Goal: Transaction & Acquisition: Purchase product/service

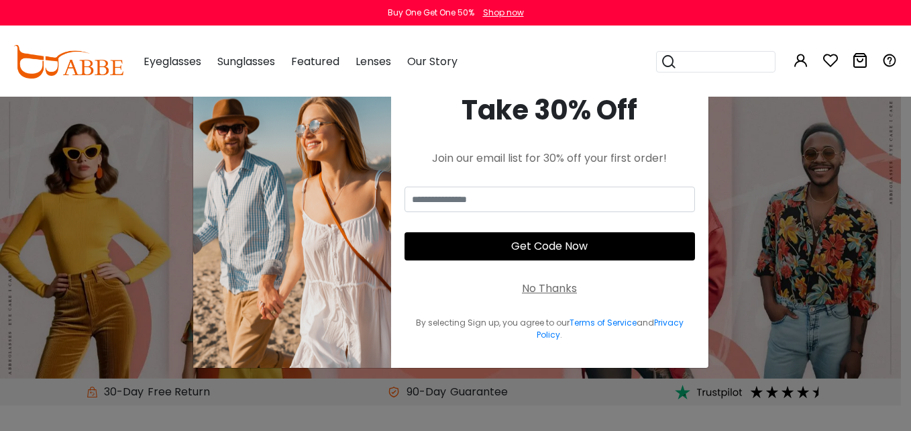
click at [545, 289] on div "No Thanks" at bounding box center [549, 288] width 55 height 16
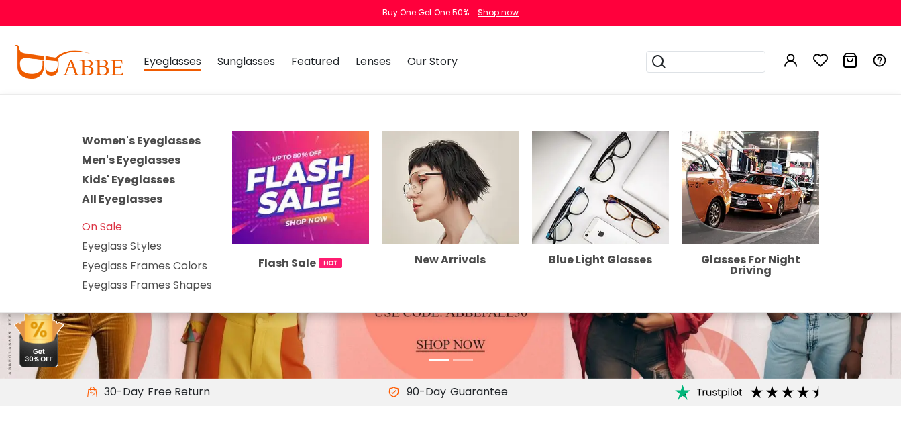
click at [125, 140] on link "Women's Eyeglasses" at bounding box center [141, 140] width 119 height 15
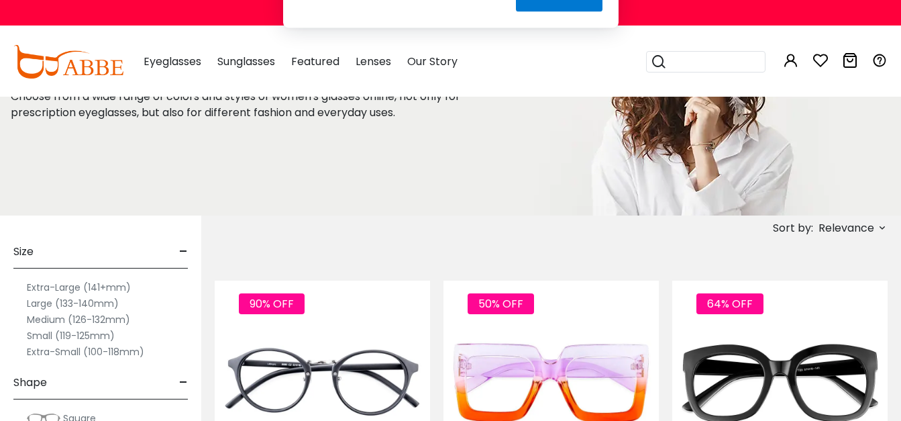
scroll to position [103, 0]
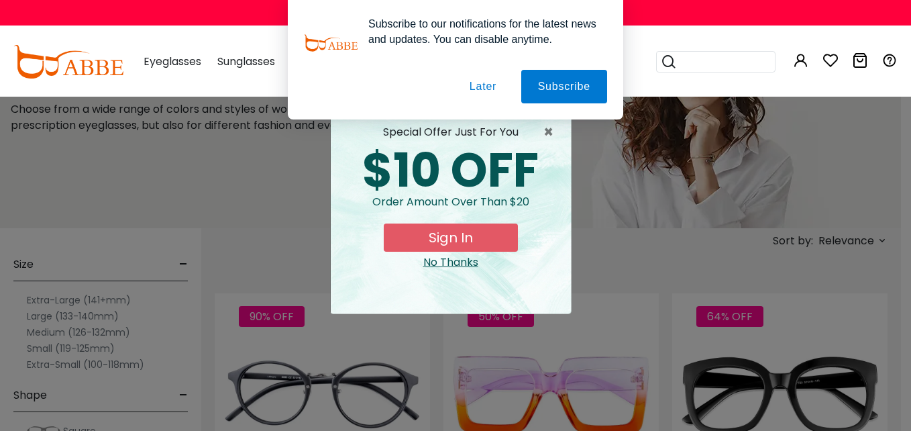
click at [468, 90] on button "Later" at bounding box center [483, 87] width 60 height 34
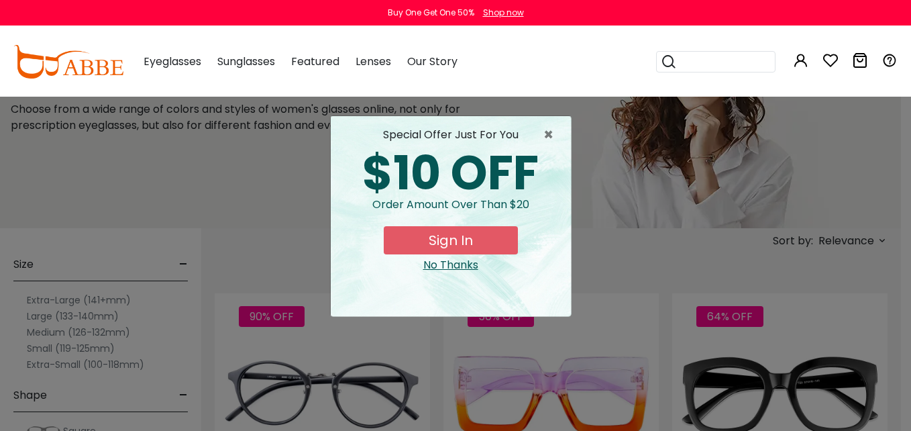
click at [38, 315] on div "× special offer just for you $10 OFF Order amount over than $20 Sign In No Than…" at bounding box center [455, 215] width 911 height 431
click at [458, 261] on div "No Thanks" at bounding box center [451, 265] width 219 height 16
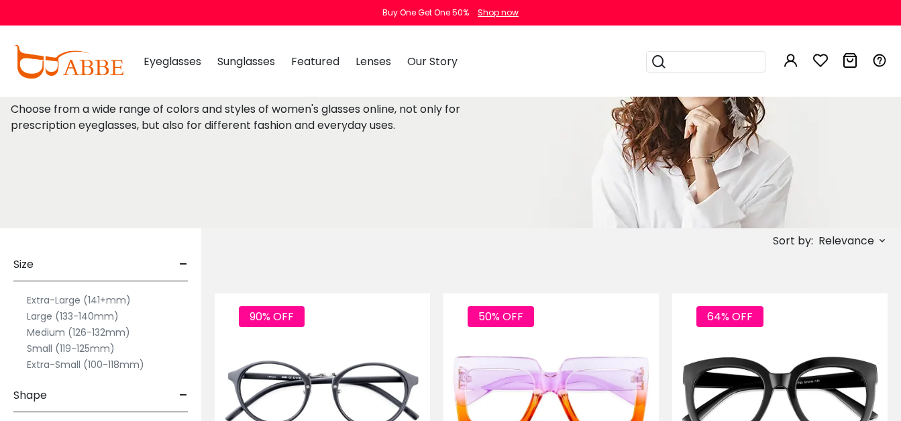
click at [68, 317] on label "Large (133-140mm)" at bounding box center [73, 316] width 92 height 16
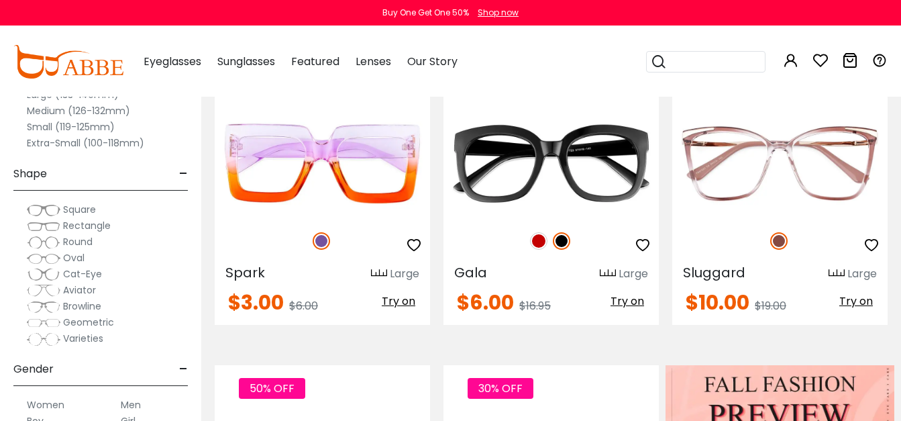
scroll to position [348, 0]
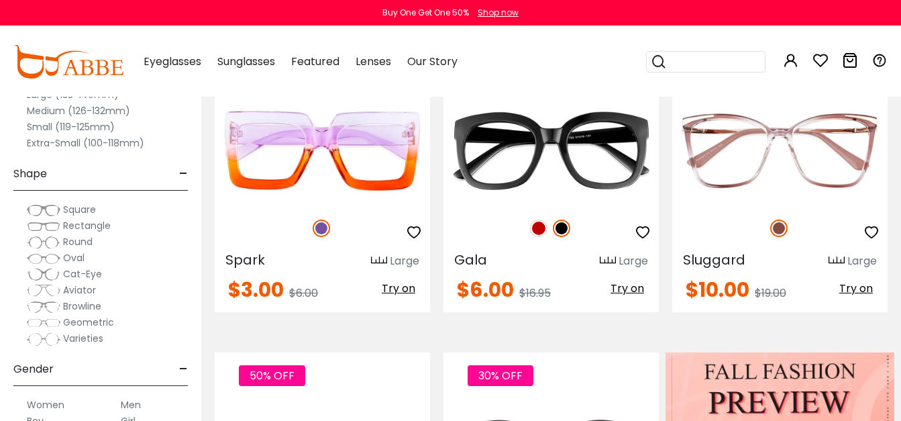
click at [74, 274] on span "Cat-Eye" at bounding box center [82, 273] width 39 height 13
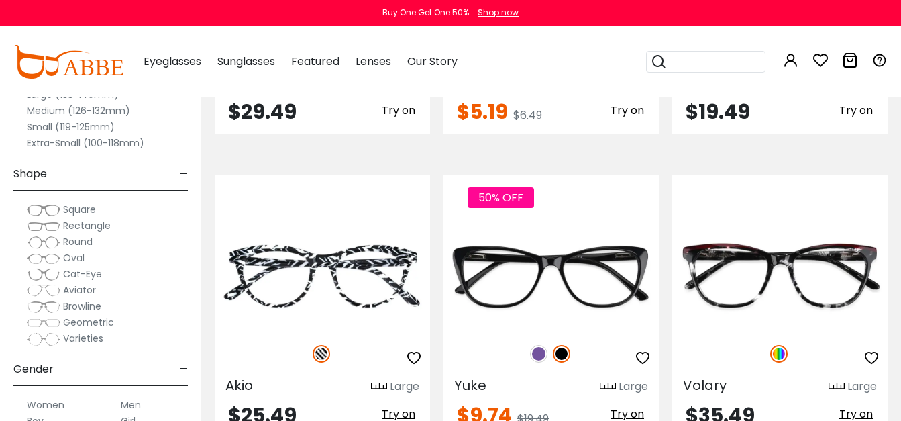
scroll to position [1806, 0]
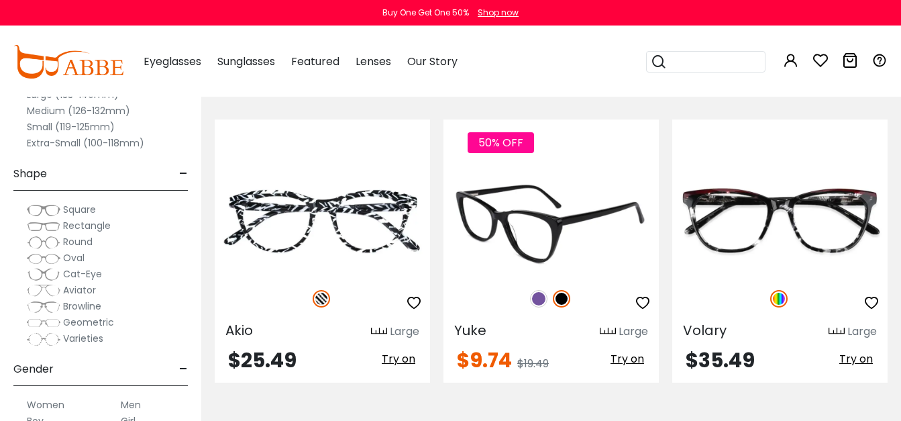
click at [540, 299] on img at bounding box center [538, 298] width 17 height 17
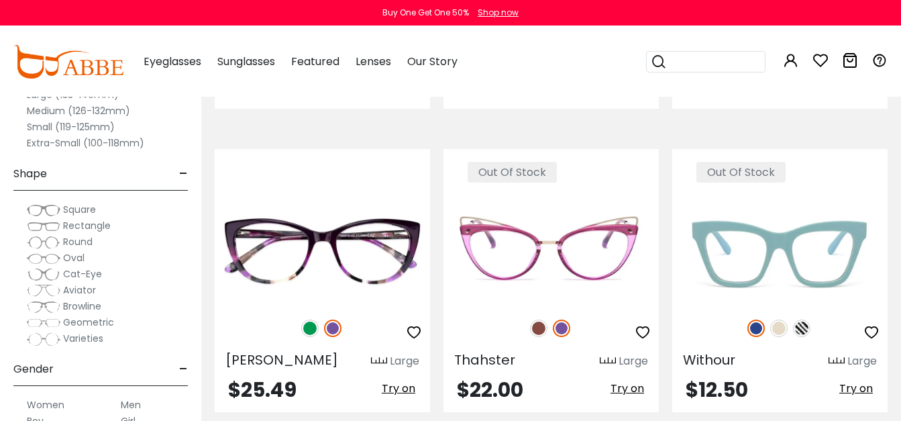
scroll to position [2403, 0]
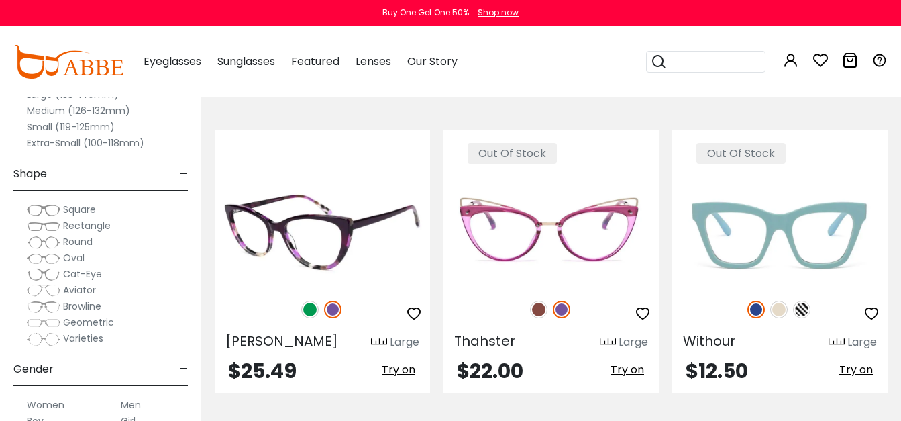
click at [309, 309] on img at bounding box center [309, 309] width 17 height 17
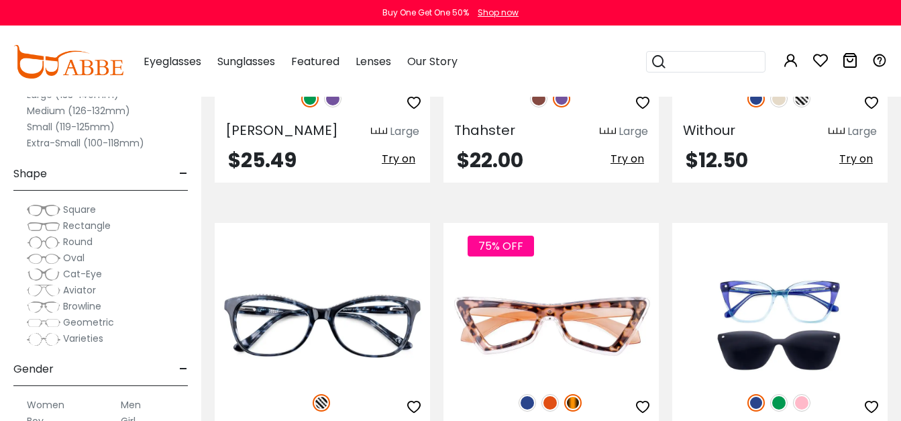
scroll to position [2595, 0]
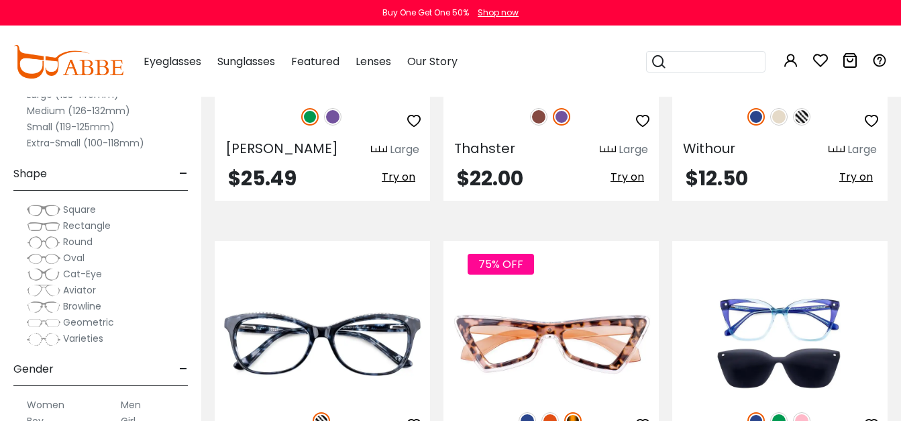
click at [78, 212] on span "Square" at bounding box center [79, 209] width 33 height 13
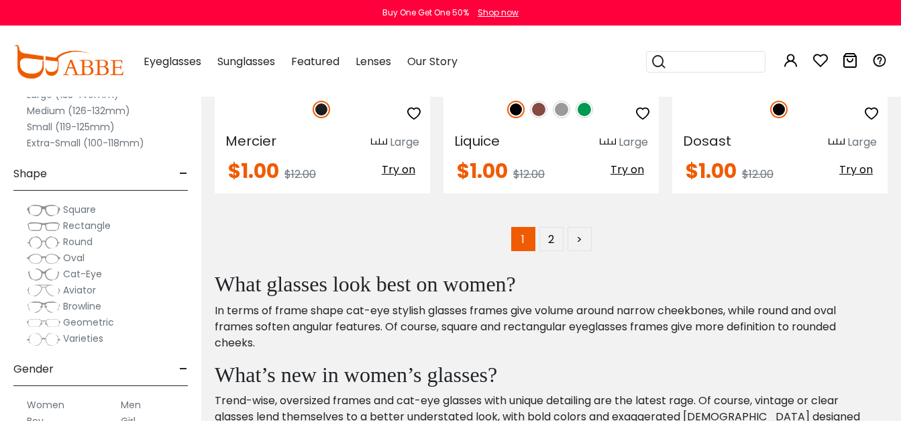
scroll to position [6334, 0]
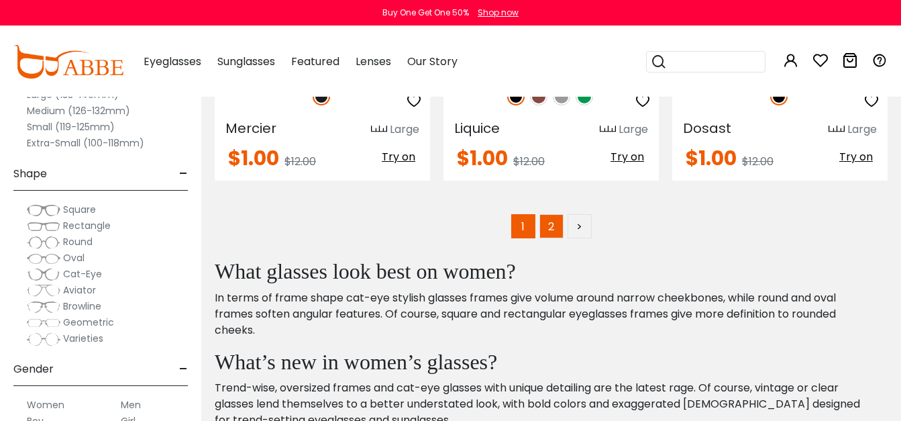
click at [547, 214] on link "2" at bounding box center [551, 226] width 24 height 24
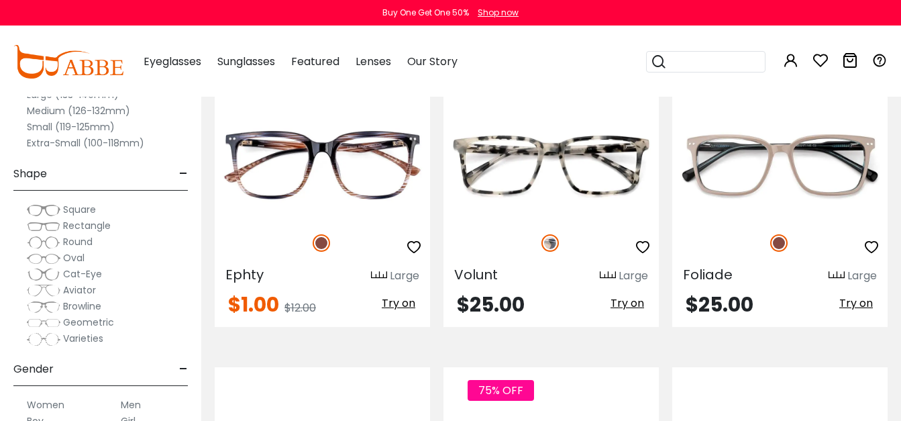
scroll to position [1559, 0]
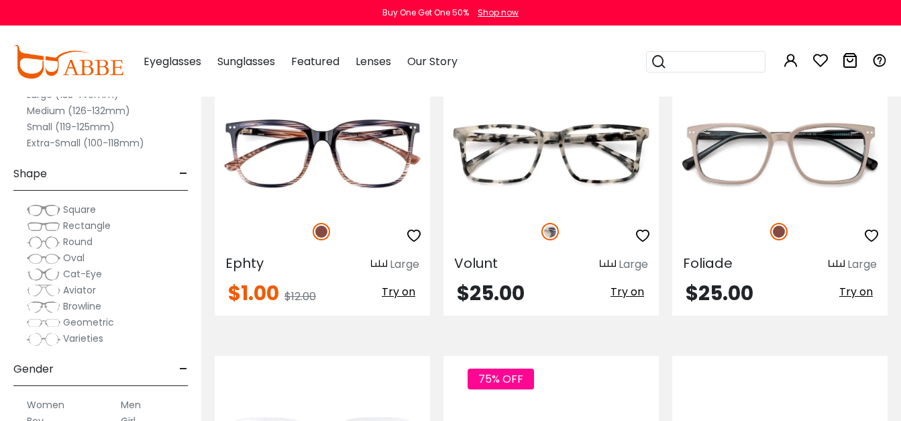
click at [87, 226] on span "Rectangle" at bounding box center [87, 225] width 48 height 13
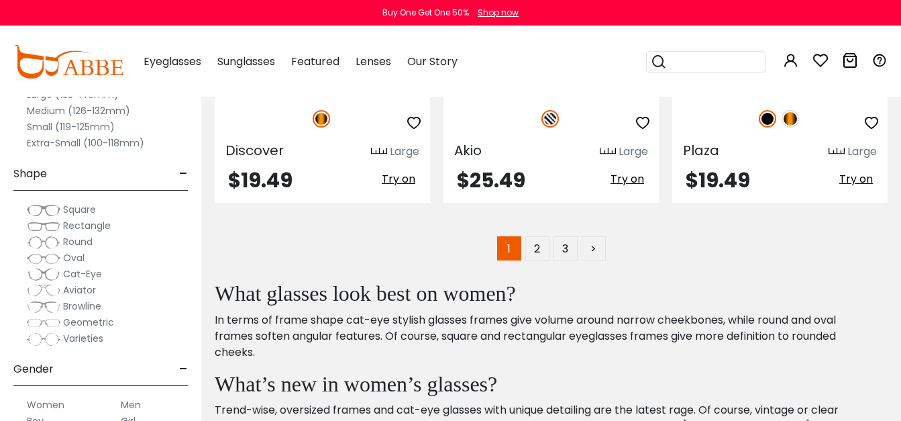
scroll to position [6303, 0]
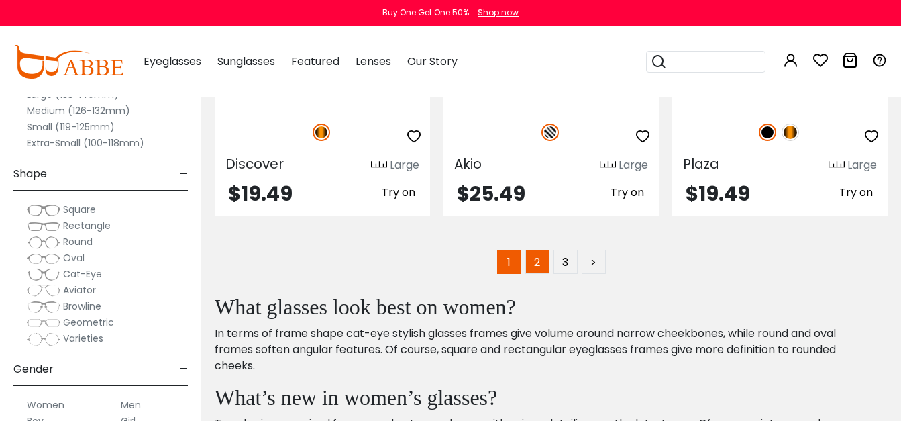
click at [543, 250] on link "2" at bounding box center [537, 262] width 24 height 24
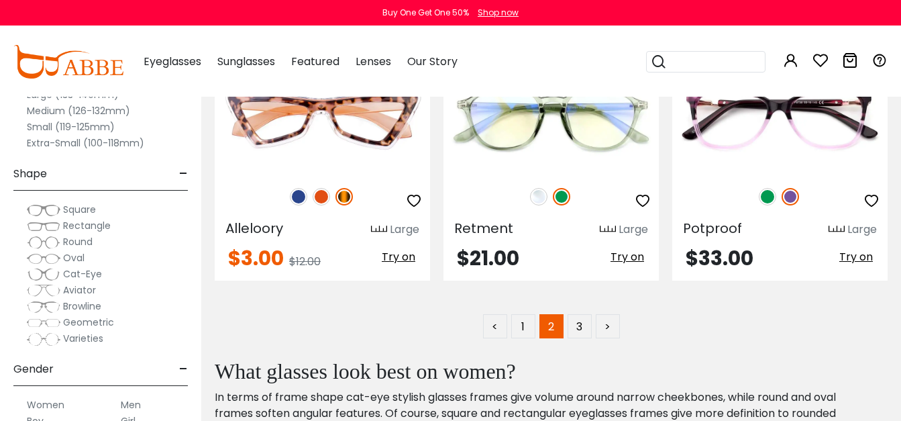
scroll to position [6177, 0]
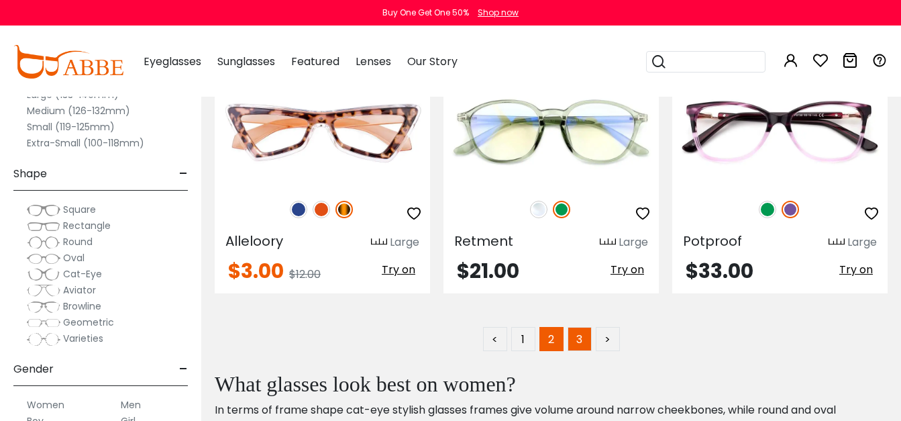
click at [579, 327] on link "3" at bounding box center [580, 339] width 24 height 24
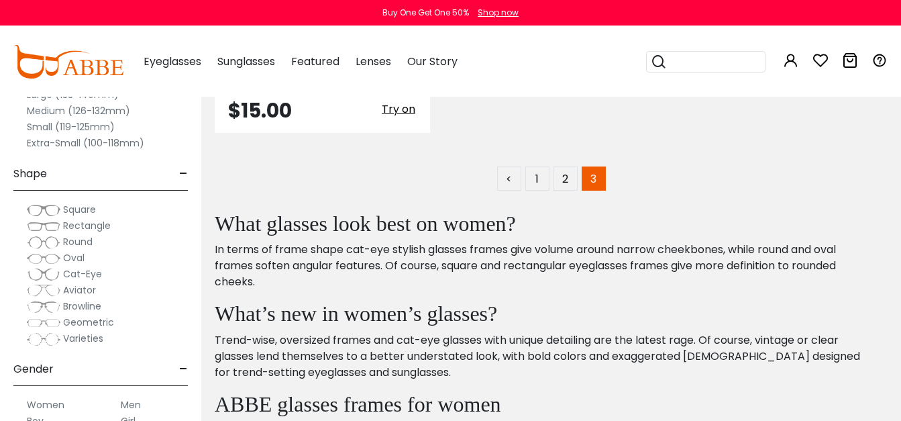
scroll to position [4517, 0]
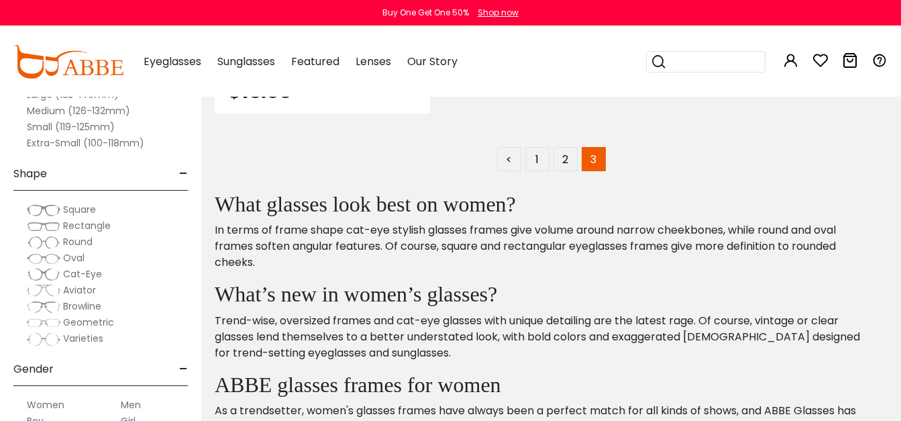
click at [95, 109] on label "Medium (126-132mm)" at bounding box center [78, 111] width 103 height 16
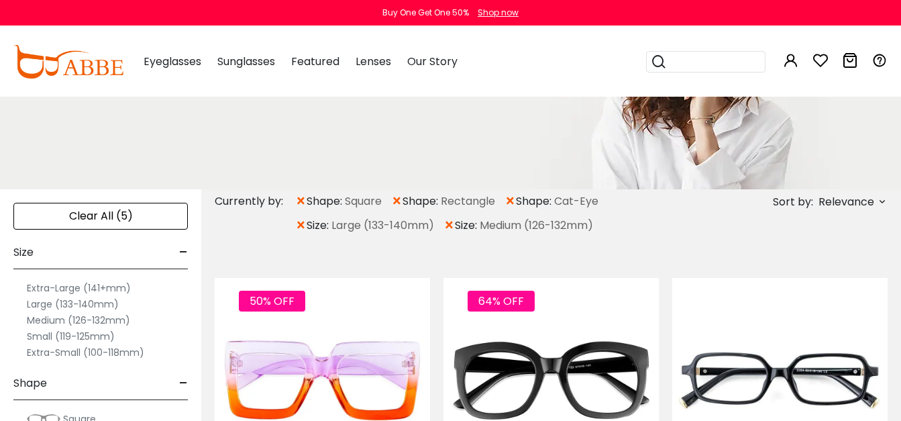
scroll to position [181, 0]
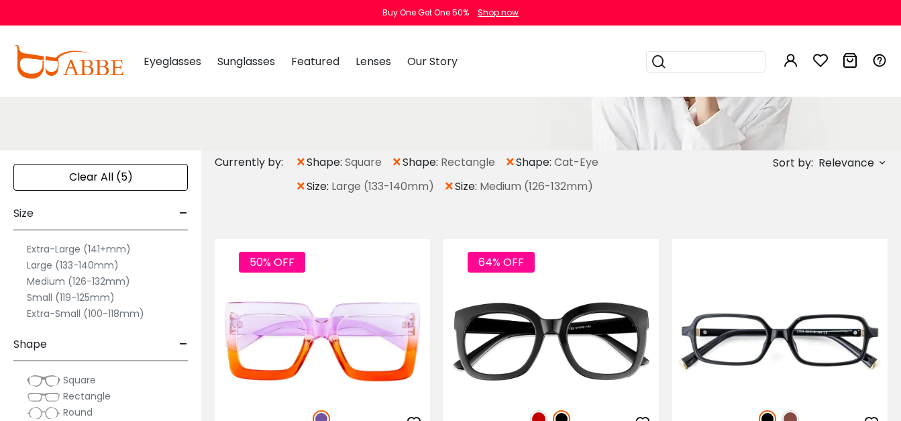
click at [301, 187] on span "×" at bounding box center [300, 186] width 11 height 24
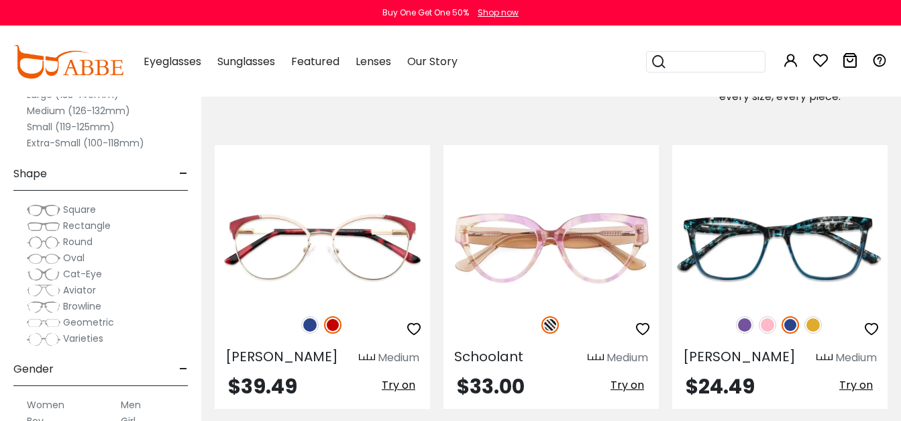
scroll to position [906, 0]
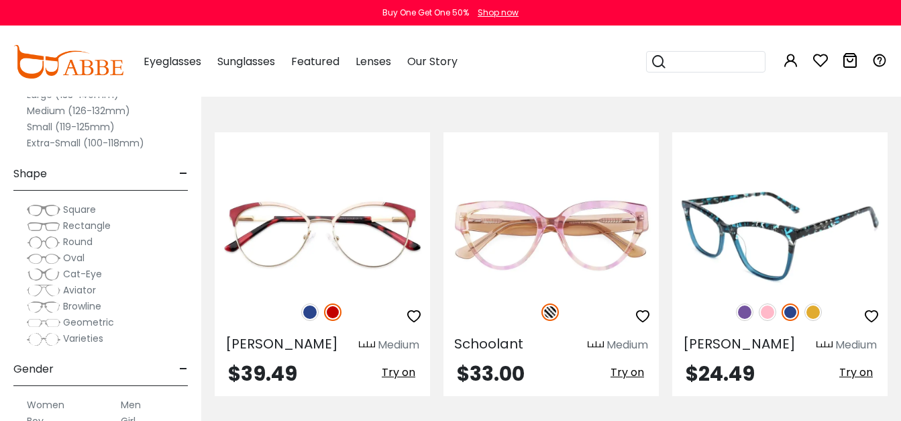
click at [755, 250] on img at bounding box center [779, 234] width 215 height 108
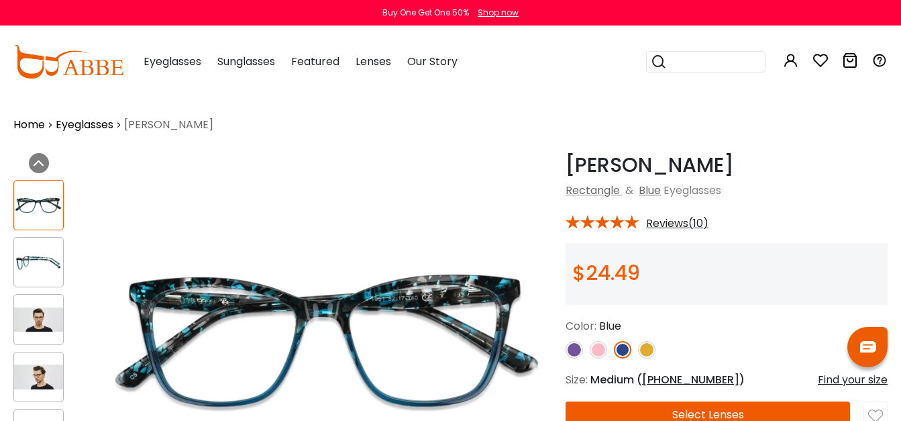
click at [597, 350] on img at bounding box center [598, 349] width 17 height 17
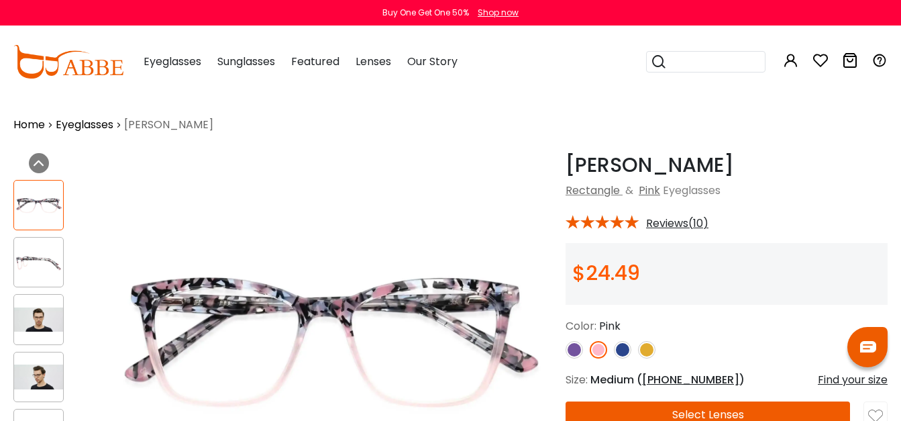
click at [578, 350] on img at bounding box center [574, 349] width 17 height 17
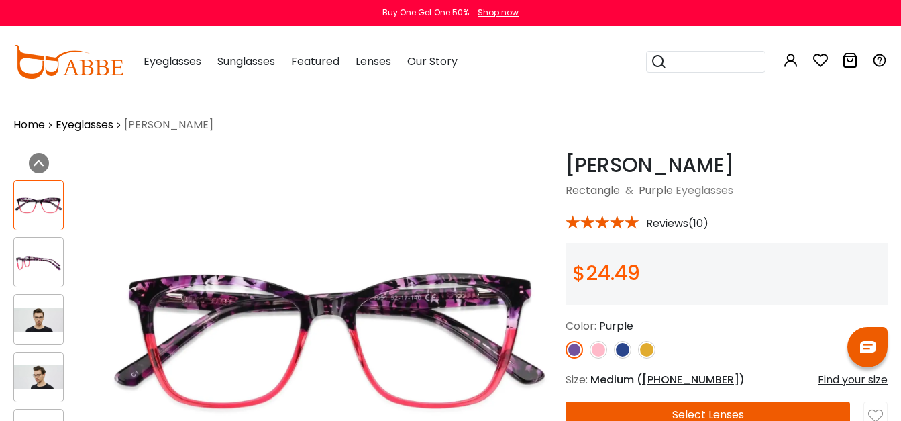
click at [597, 348] on img at bounding box center [598, 349] width 17 height 17
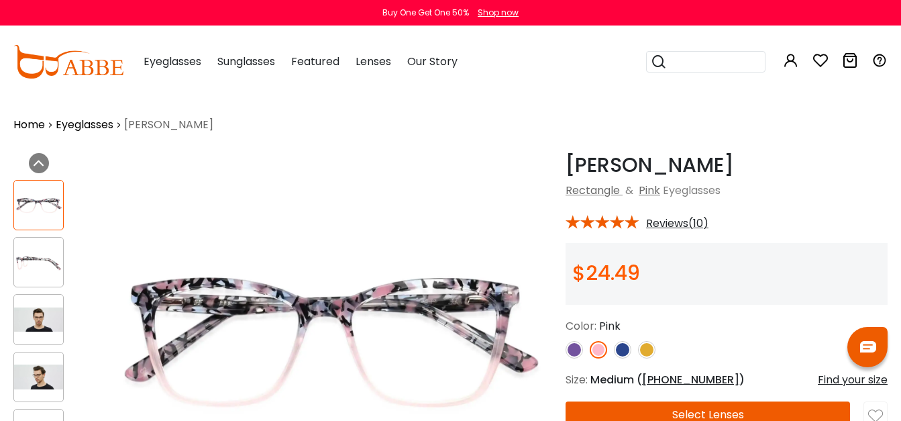
click at [578, 350] on img at bounding box center [574, 349] width 17 height 17
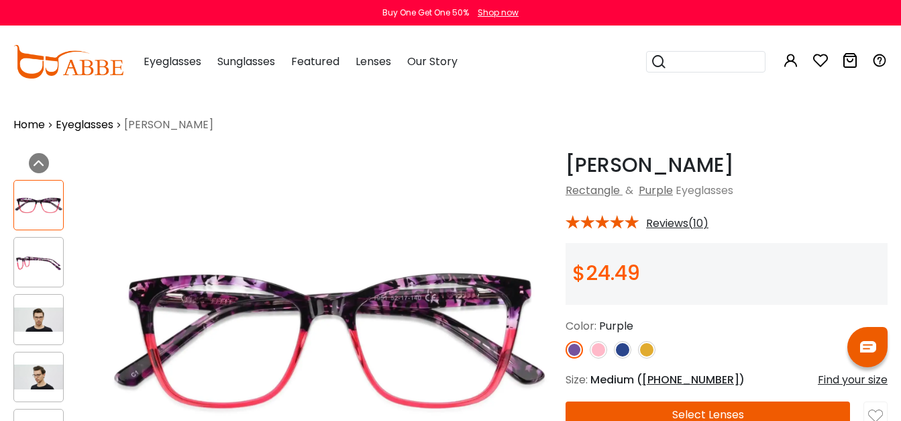
click at [598, 350] on img at bounding box center [598, 349] width 17 height 17
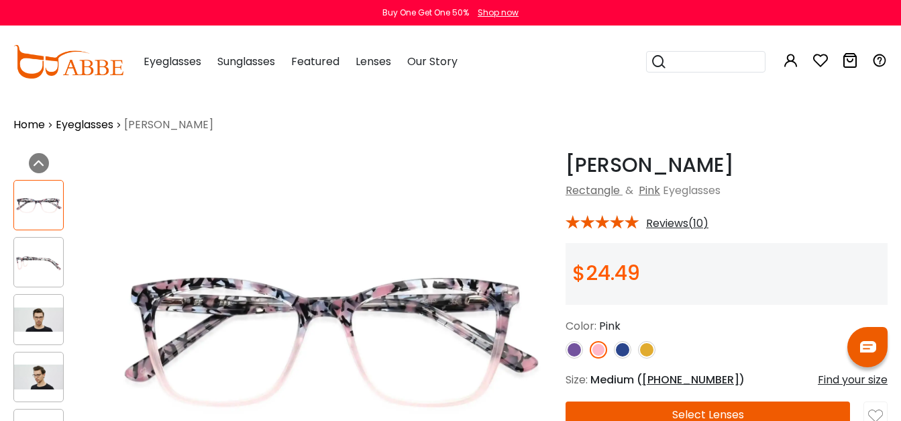
click at [621, 355] on img at bounding box center [622, 349] width 17 height 17
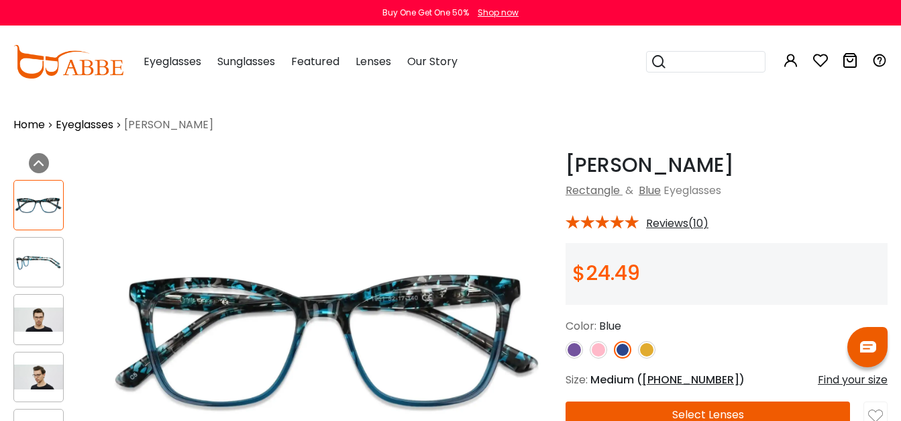
click at [645, 353] on img at bounding box center [646, 349] width 17 height 17
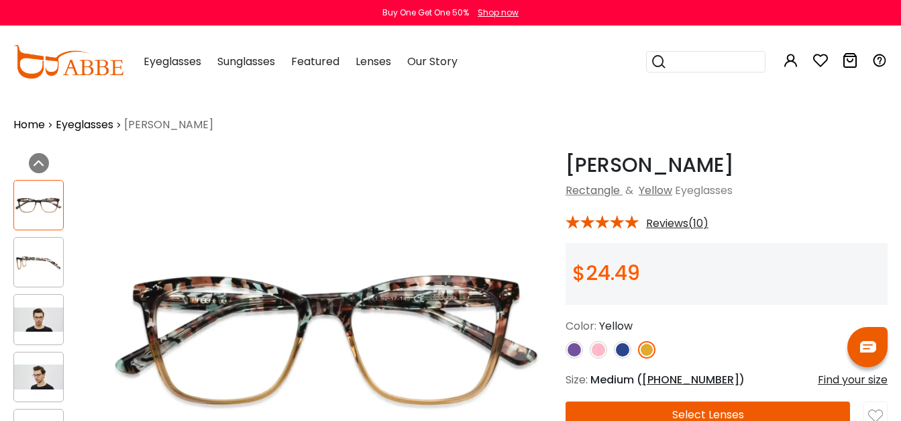
click at [574, 352] on img at bounding box center [574, 349] width 17 height 17
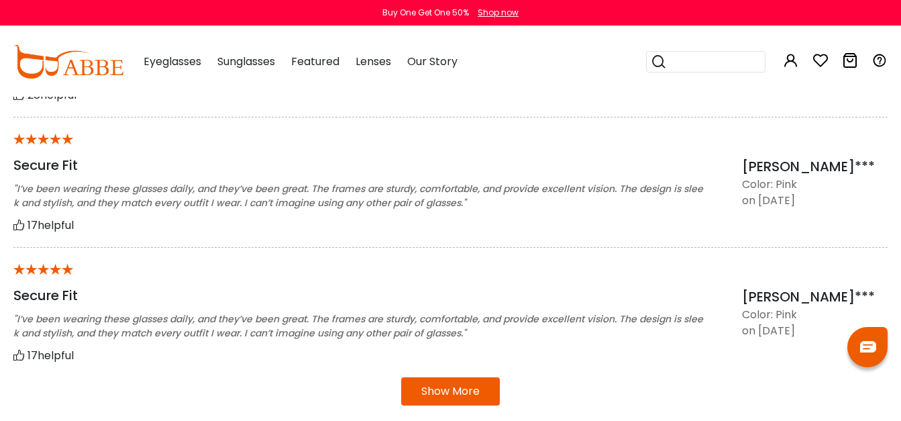
scroll to position [1214, 0]
